Goal: Check status: Check status

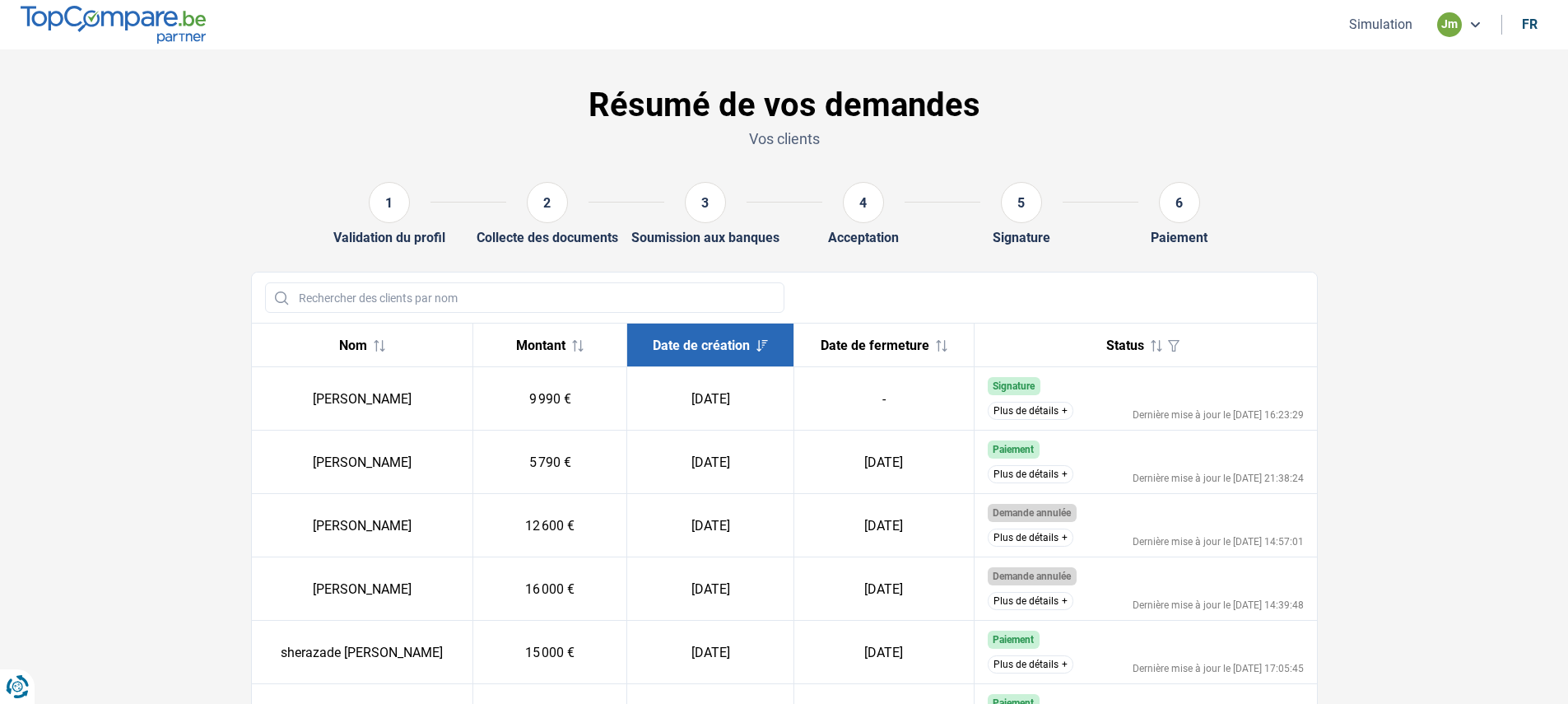
click at [1063, 411] on button "Plus de détails" at bounding box center [1030, 411] width 85 height 18
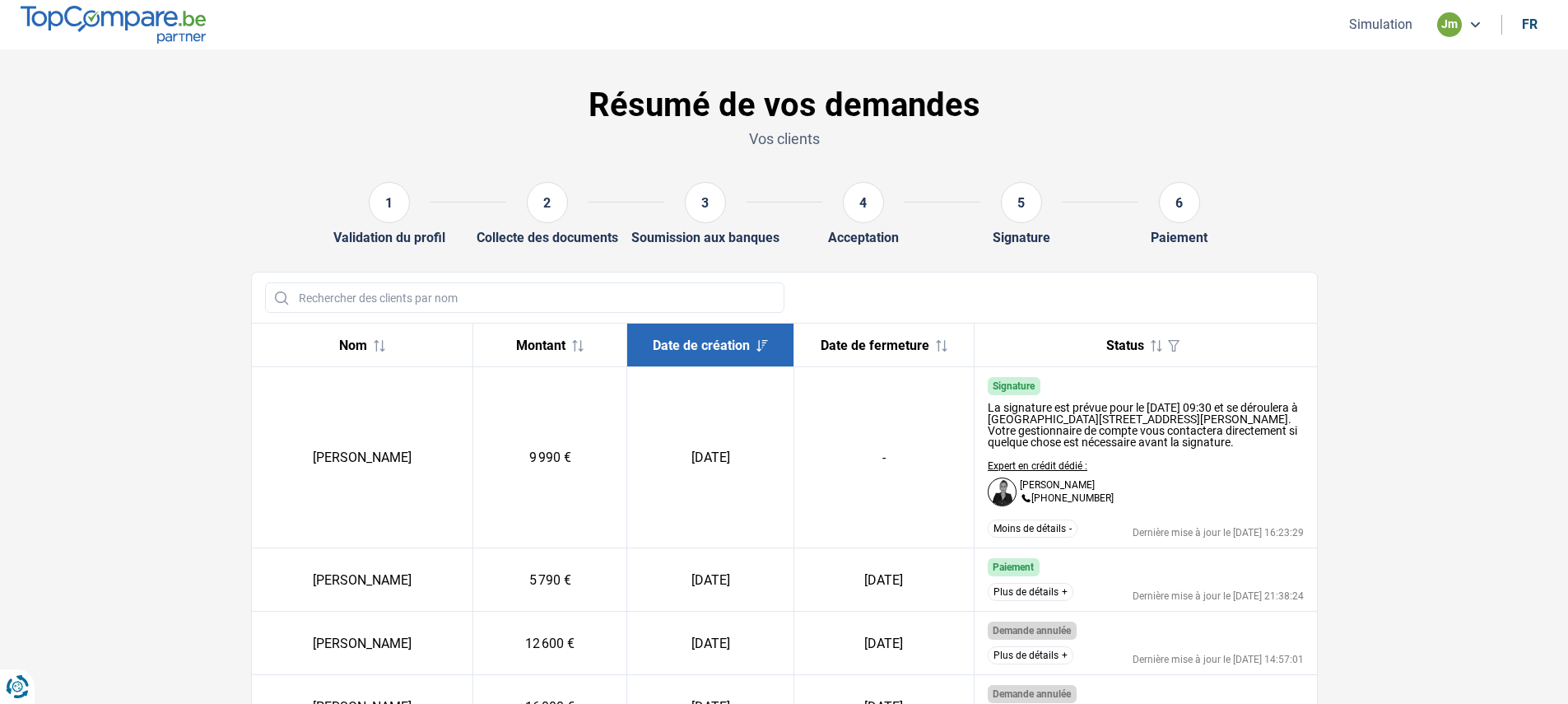
drag, startPoint x: 1156, startPoint y: 461, endPoint x: 974, endPoint y: 313, distance: 234.6
click at [849, 408] on td "-" at bounding box center [883, 457] width 180 height 181
drag, startPoint x: 897, startPoint y: 456, endPoint x: 870, endPoint y: 466, distance: 28.8
click at [870, 466] on td "-" at bounding box center [883, 457] width 180 height 181
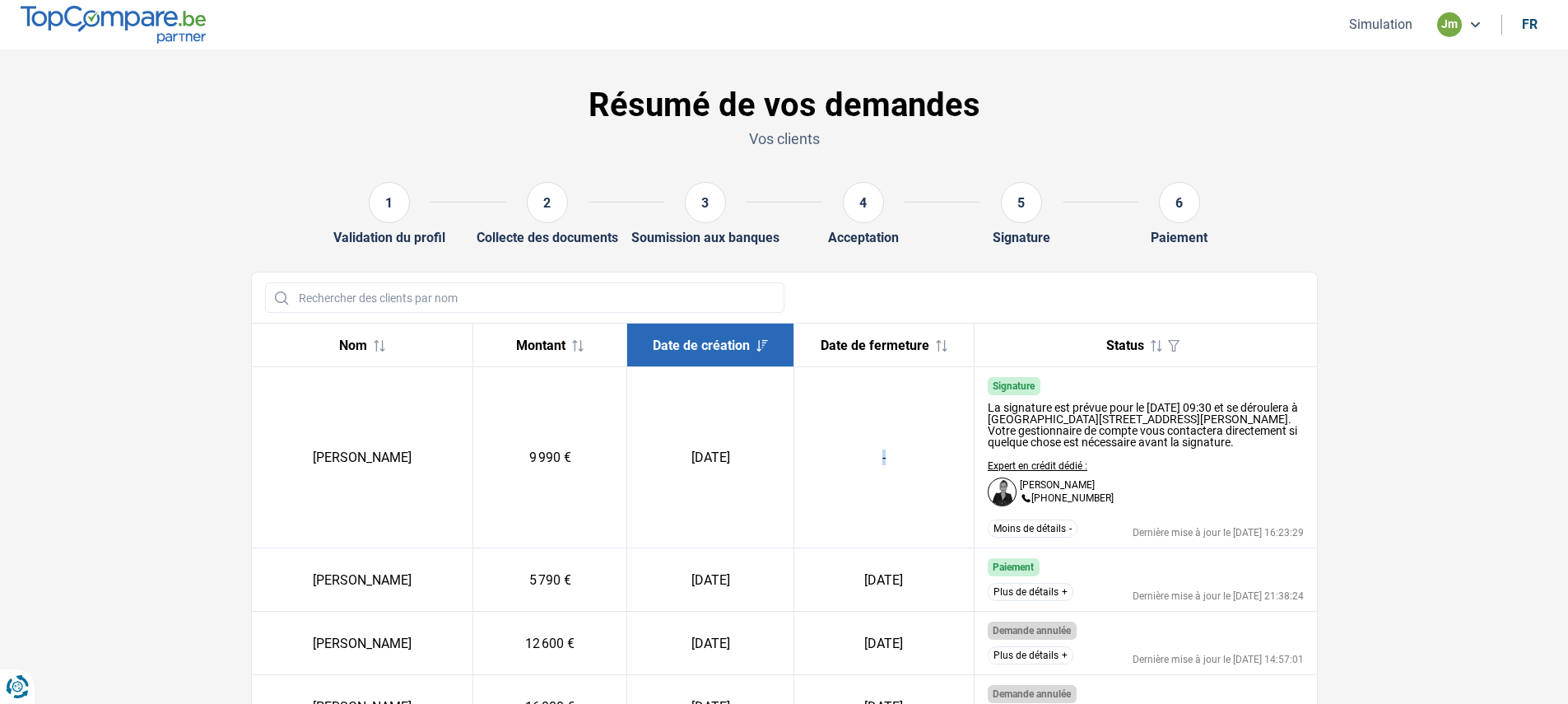
drag, startPoint x: 753, startPoint y: 457, endPoint x: 193, endPoint y: 462, distance: 560.0
click at [277, 393] on td "[PERSON_NAME]" at bounding box center [362, 457] width 222 height 181
drag, startPoint x: 310, startPoint y: 459, endPoint x: 747, endPoint y: 460, distance: 437.0
click at [747, 460] on tr "[PERSON_NAME] 9 990 € [DATE] - Signature La signature est prévue pour le [DATE]…" at bounding box center [784, 457] width 1065 height 181
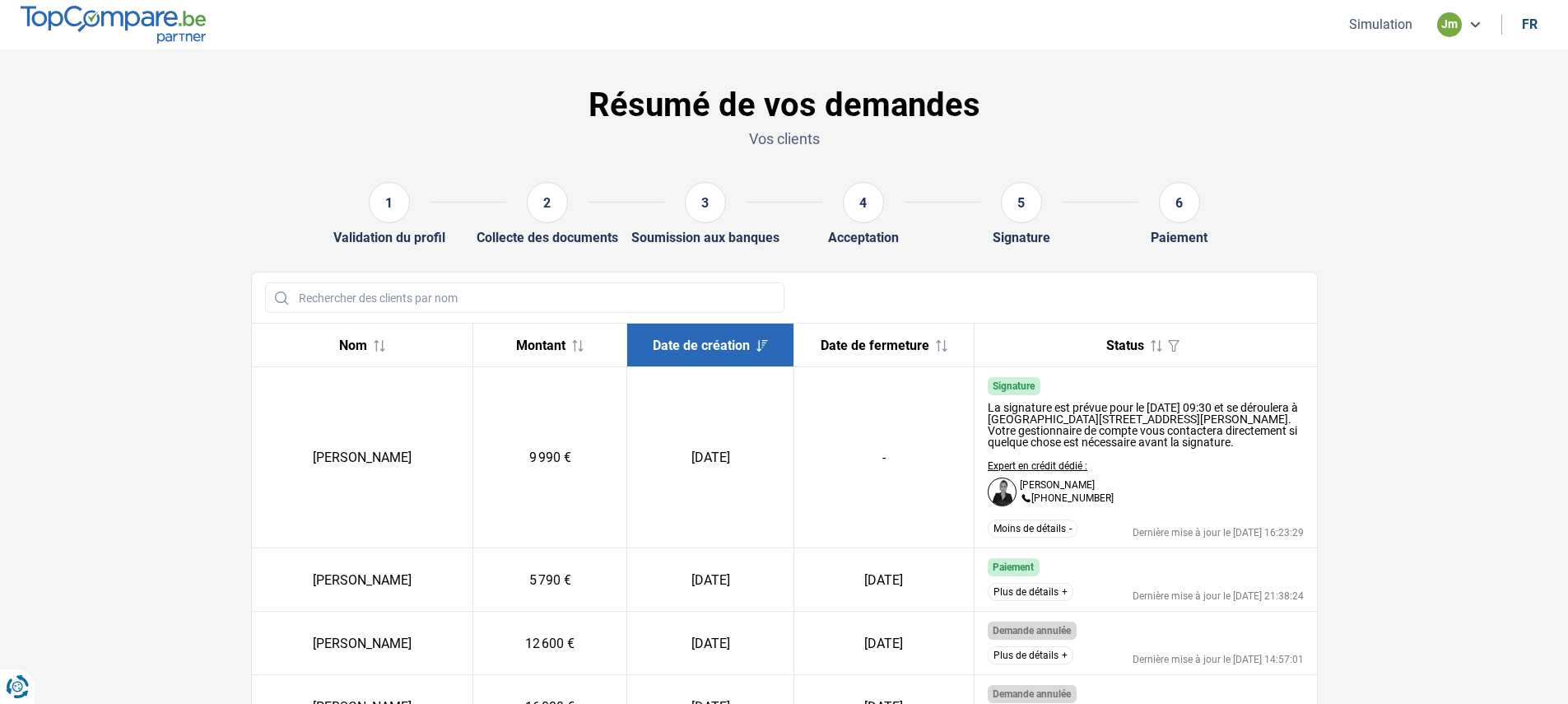
click at [905, 458] on td "-" at bounding box center [883, 457] width 180 height 181
drag, startPoint x: 756, startPoint y: 465, endPoint x: 306, endPoint y: 388, distance: 456.5
click at [306, 388] on tr "[PERSON_NAME] 9 990 € [DATE] - Signature La signature est prévue pour le [DATE]…" at bounding box center [784, 457] width 1065 height 181
click at [306, 388] on td "[PERSON_NAME]" at bounding box center [362, 457] width 222 height 181
drag, startPoint x: 305, startPoint y: 462, endPoint x: 401, endPoint y: 461, distance: 96.0
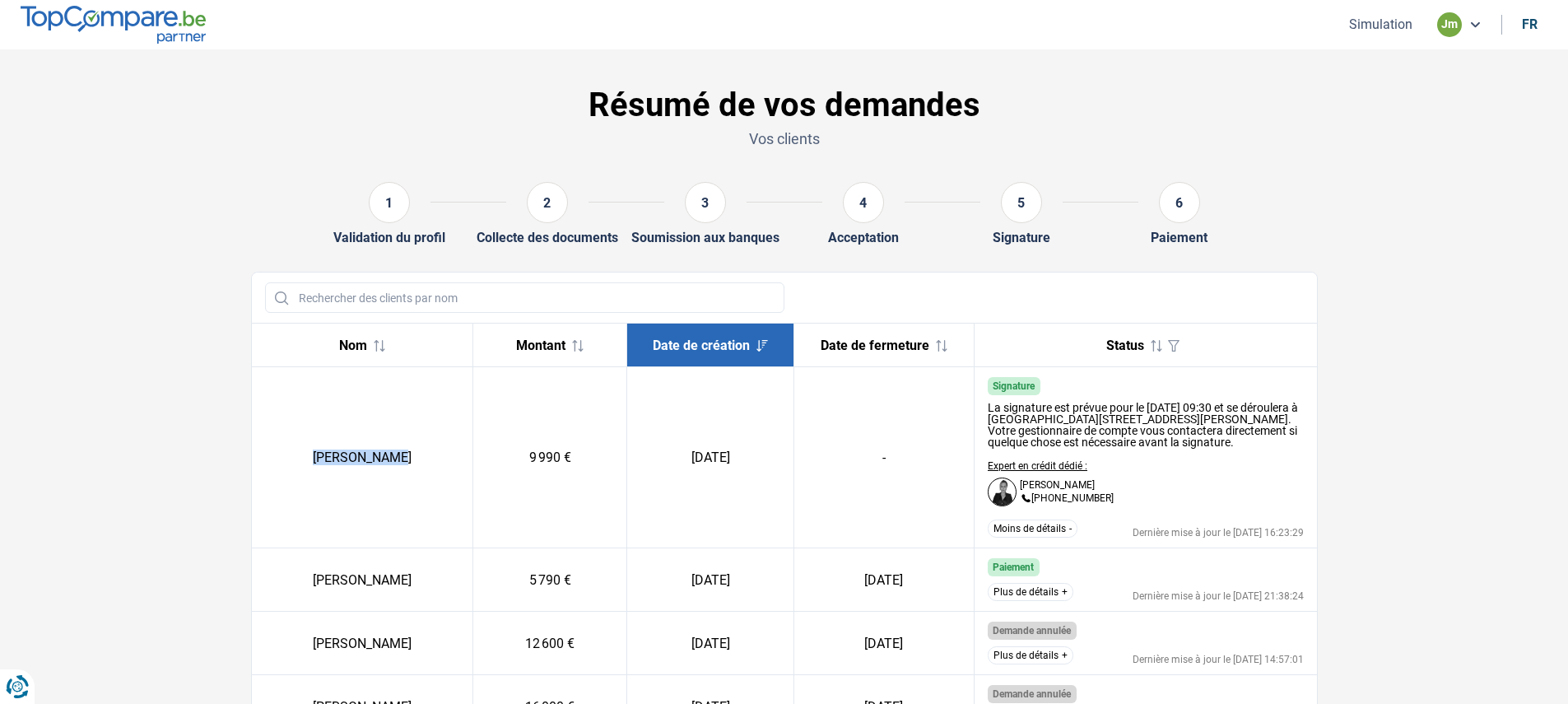
click at [401, 461] on td "[PERSON_NAME]" at bounding box center [362, 457] width 222 height 181
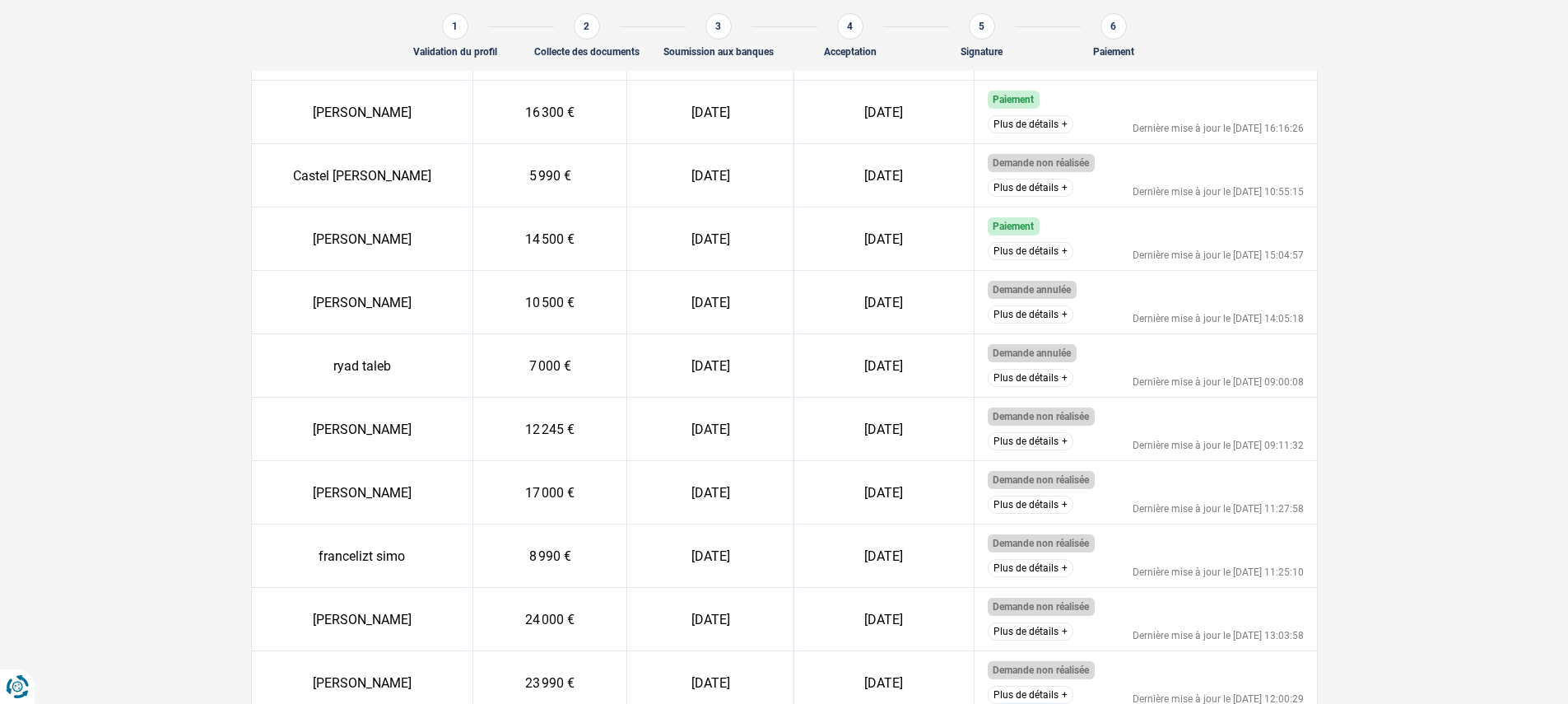
scroll to position [830, 0]
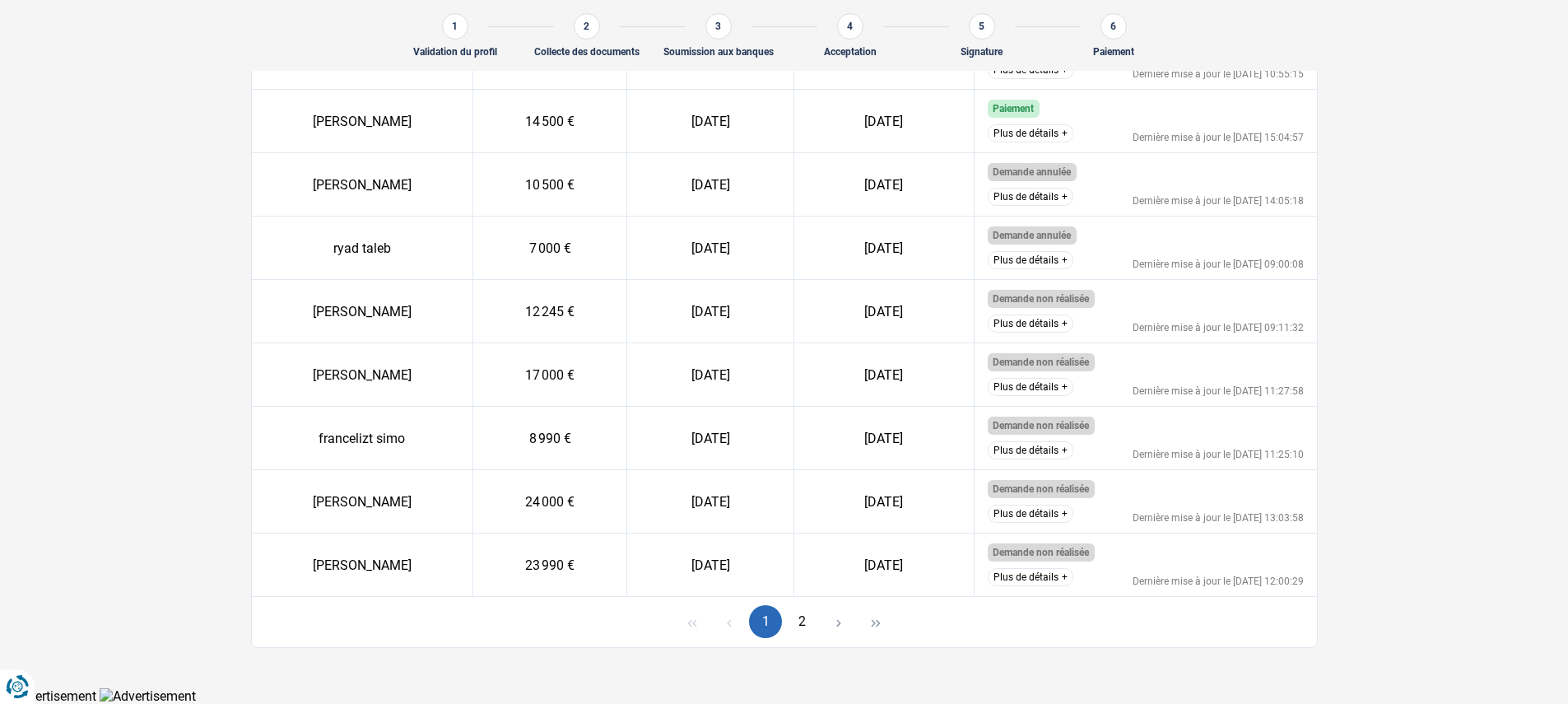
click at [807, 630] on button "2" at bounding box center [802, 621] width 33 height 33
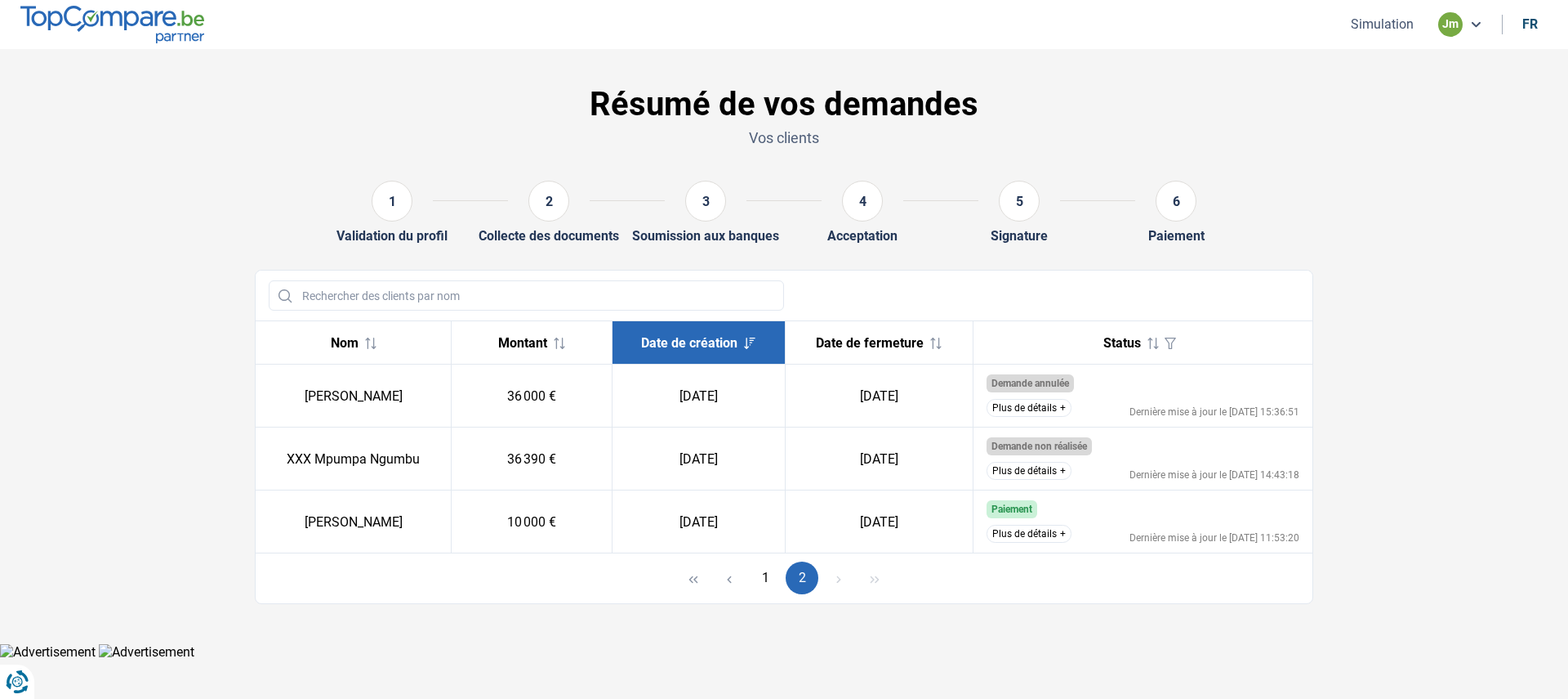
click at [768, 574] on button "1" at bounding box center [766, 577] width 32 height 32
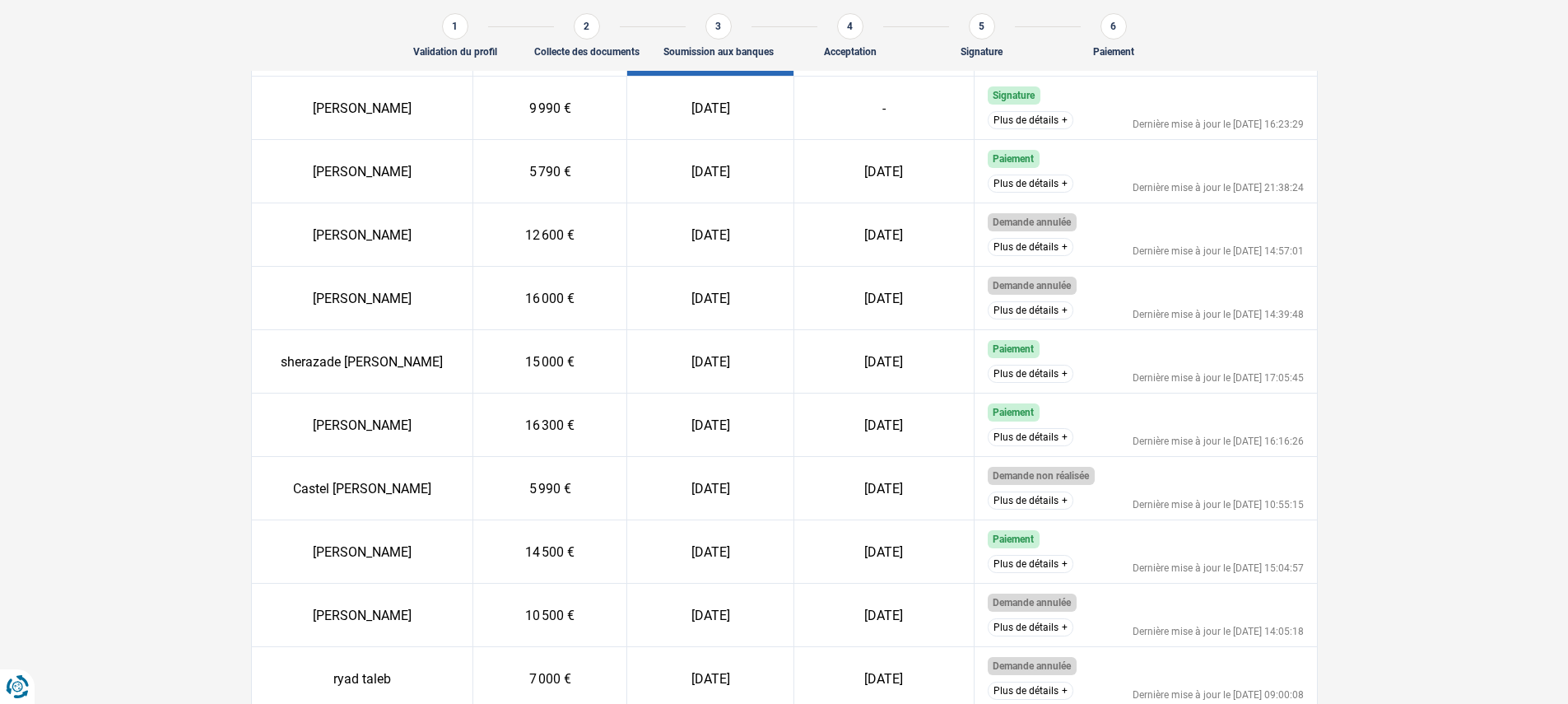
scroll to position [269, 0]
click at [1017, 372] on button "Plus de détails" at bounding box center [1030, 376] width 85 height 18
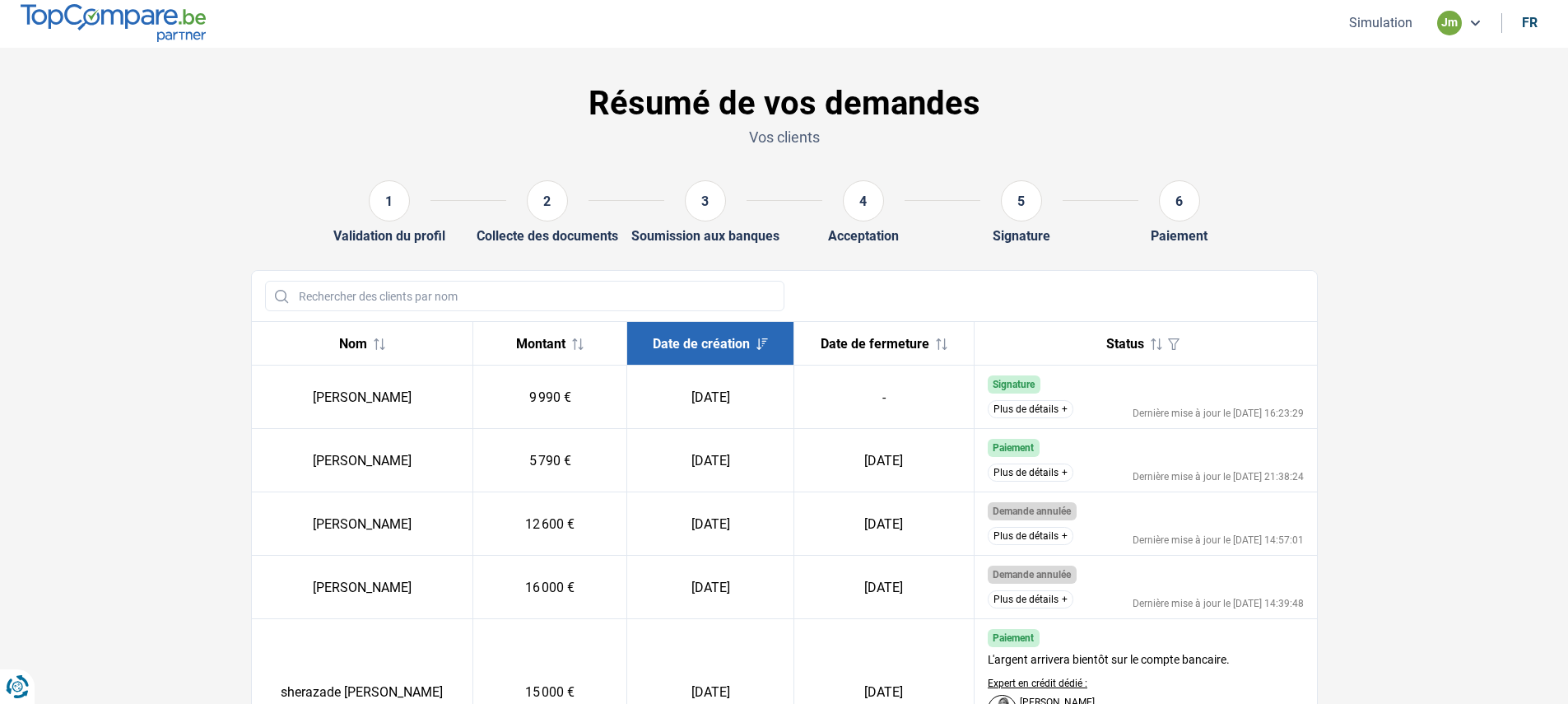
scroll to position [0, 0]
click at [1016, 407] on button "Plus de détails" at bounding box center [1030, 411] width 85 height 18
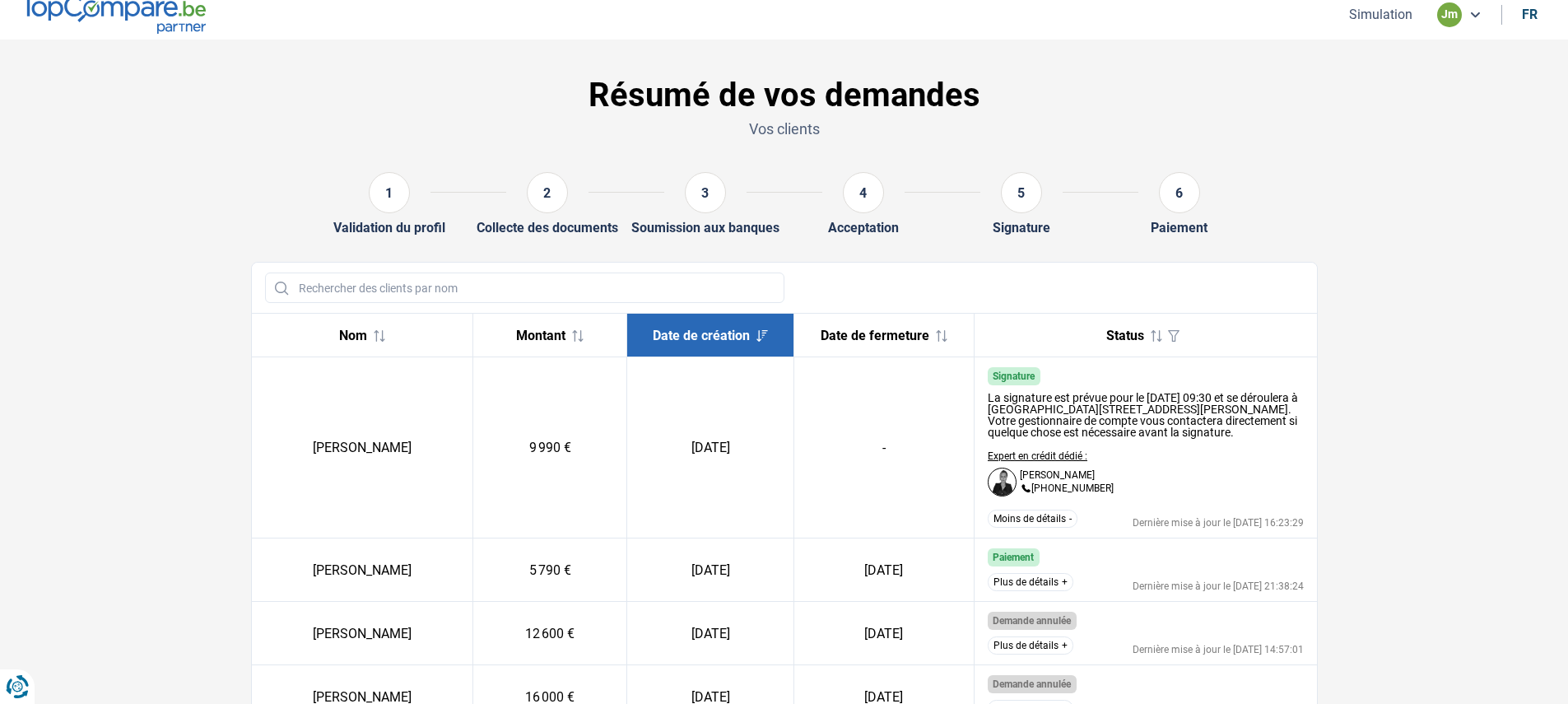
scroll to position [35, 0]
